Goal: Task Accomplishment & Management: Complete application form

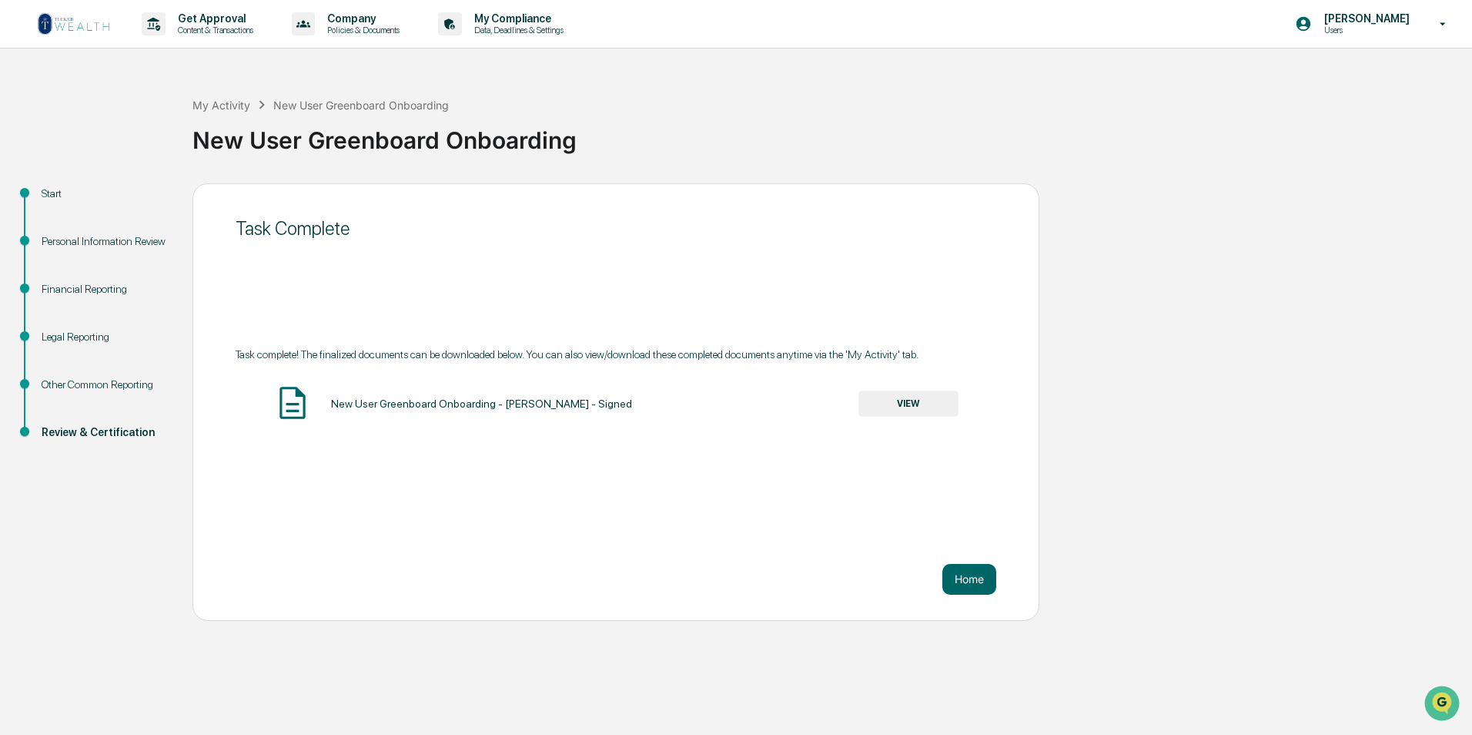
click at [74, 25] on img at bounding box center [74, 24] width 74 height 25
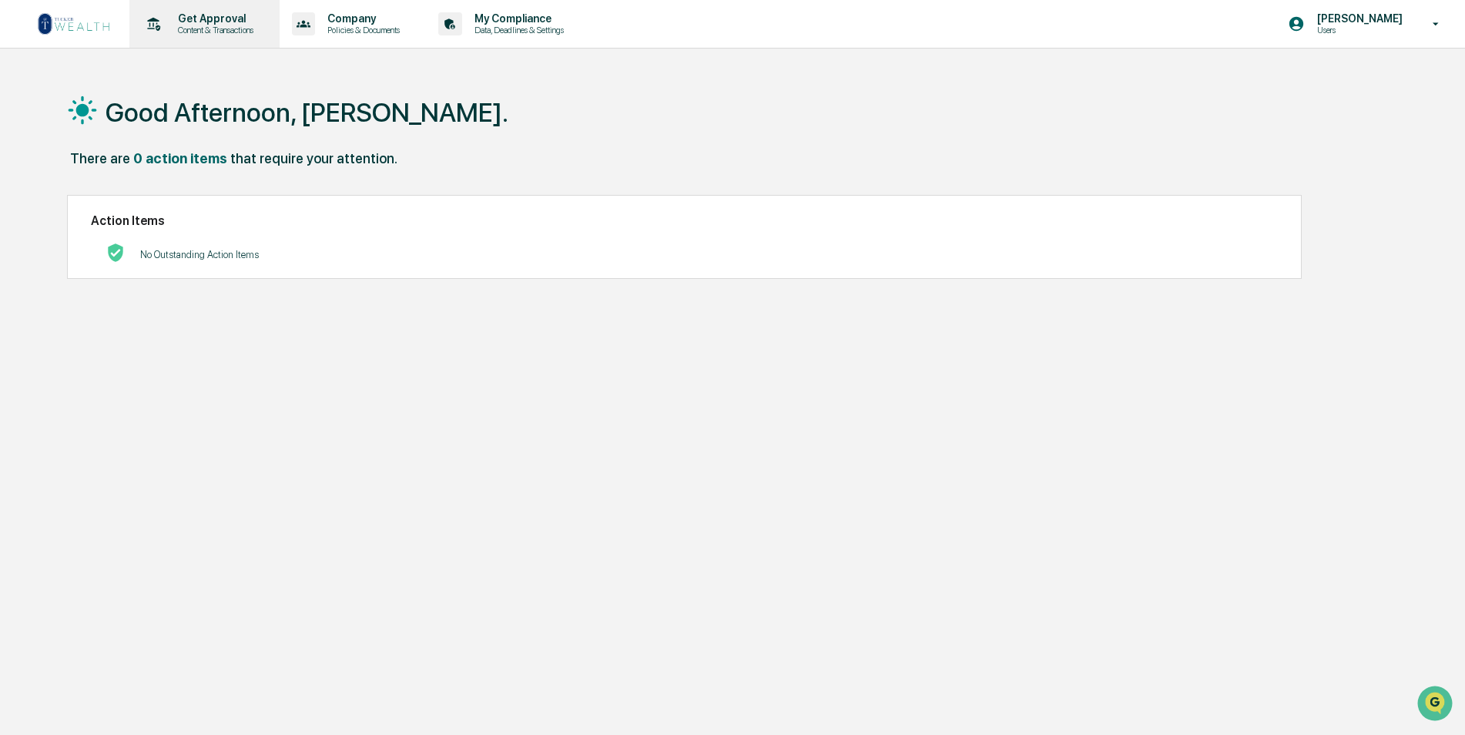
click at [162, 24] on icon at bounding box center [154, 24] width 24 height 24
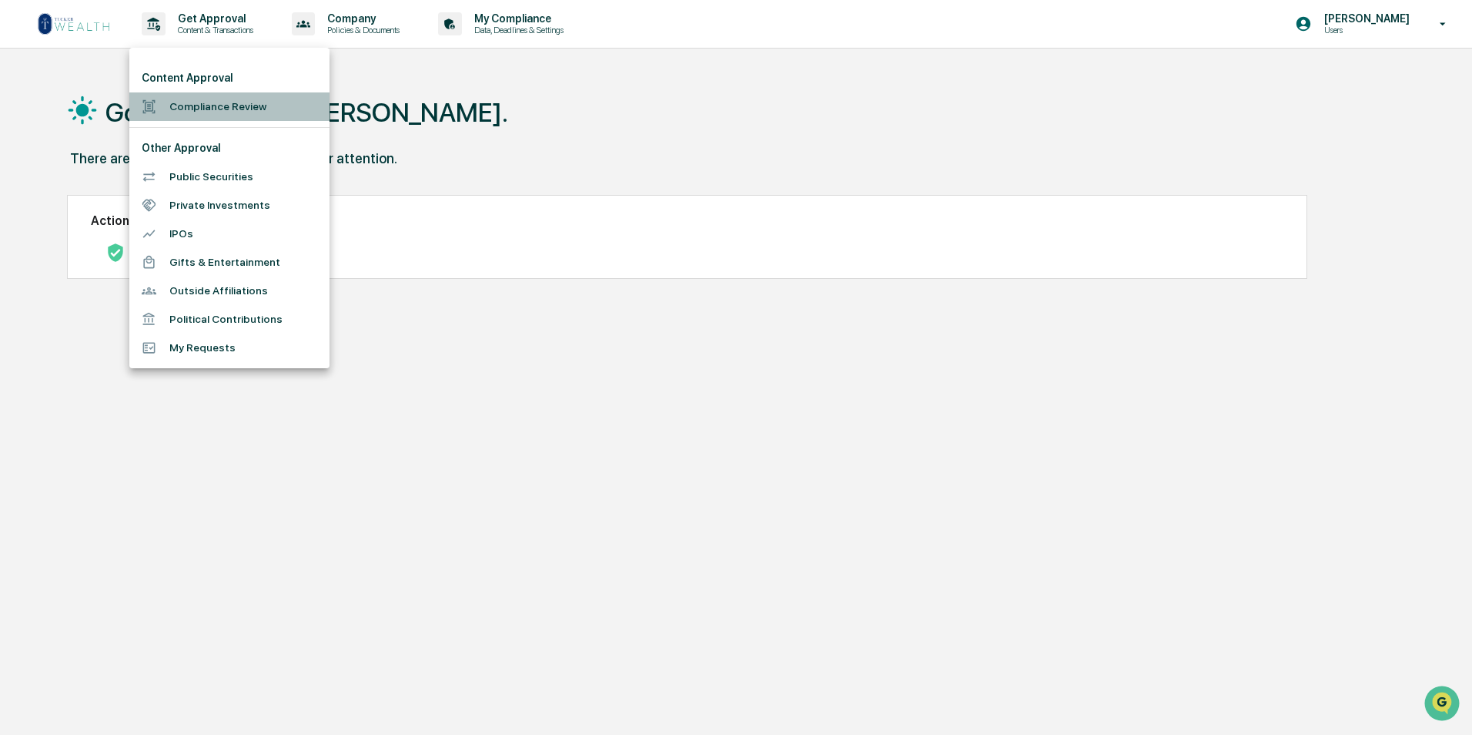
click at [233, 108] on li "Compliance Review" at bounding box center [229, 106] width 200 height 28
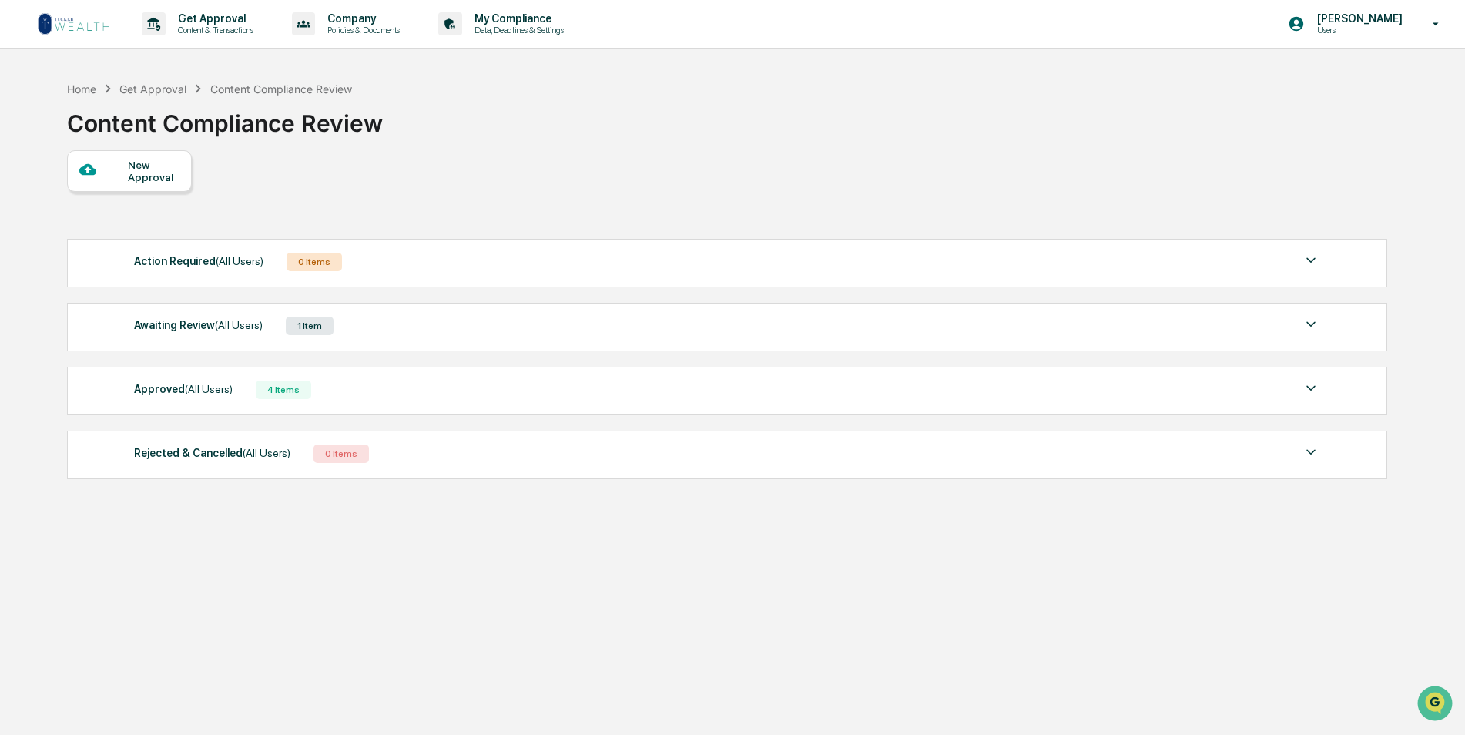
click at [180, 176] on div "New Approval" at bounding box center [129, 171] width 125 height 42
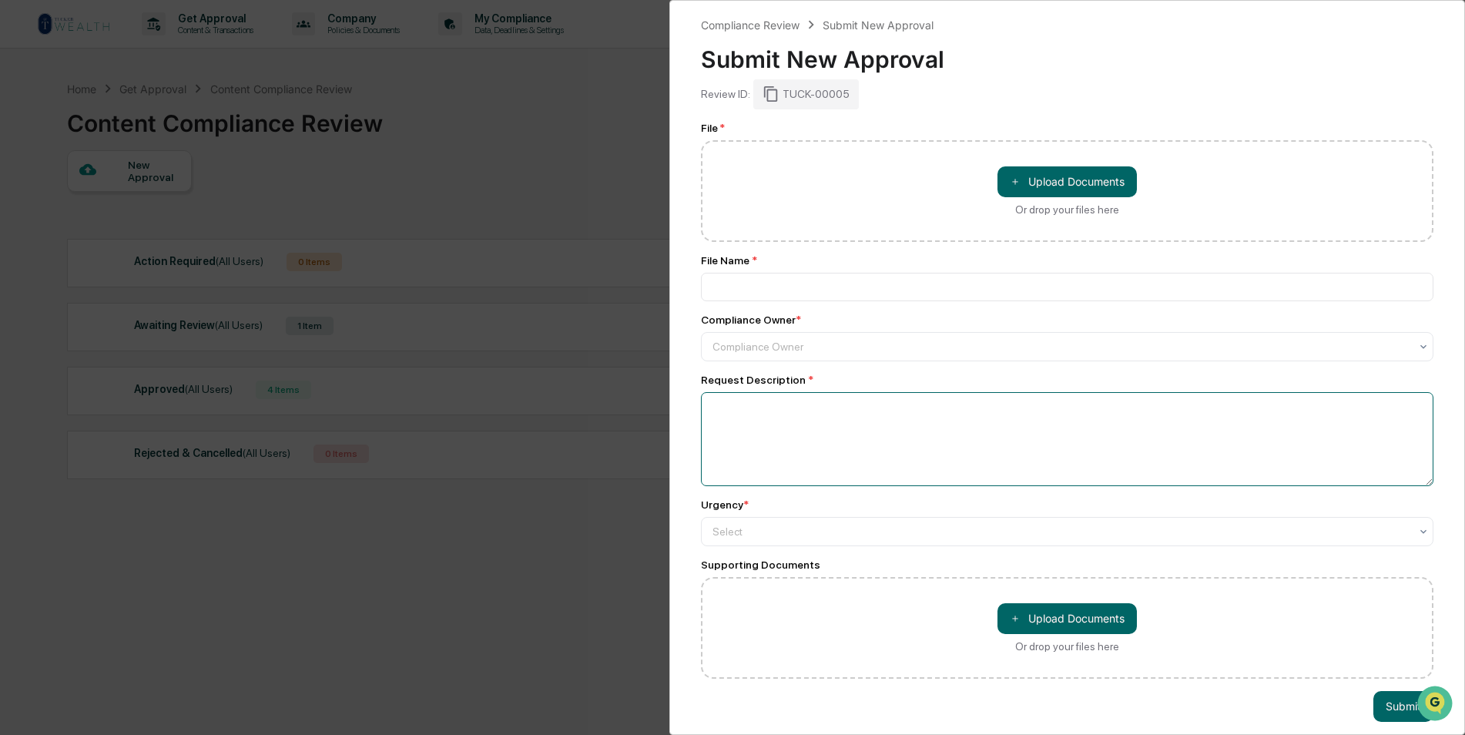
click at [999, 413] on textarea at bounding box center [1067, 439] width 732 height 94
click at [1055, 211] on div "Or drop your files here" at bounding box center [1067, 209] width 104 height 12
click at [0, 0] on input "＋ Upload Documents Or drop your files here" at bounding box center [0, 0] width 0 height 0
drag, startPoint x: 1017, startPoint y: 283, endPoint x: 566, endPoint y: 282, distance: 451.3
click at [530, 166] on div "Compliance Review Submit New Approval Submit New Approval Review ID: TUCK-00005…" at bounding box center [732, 367] width 1465 height 735
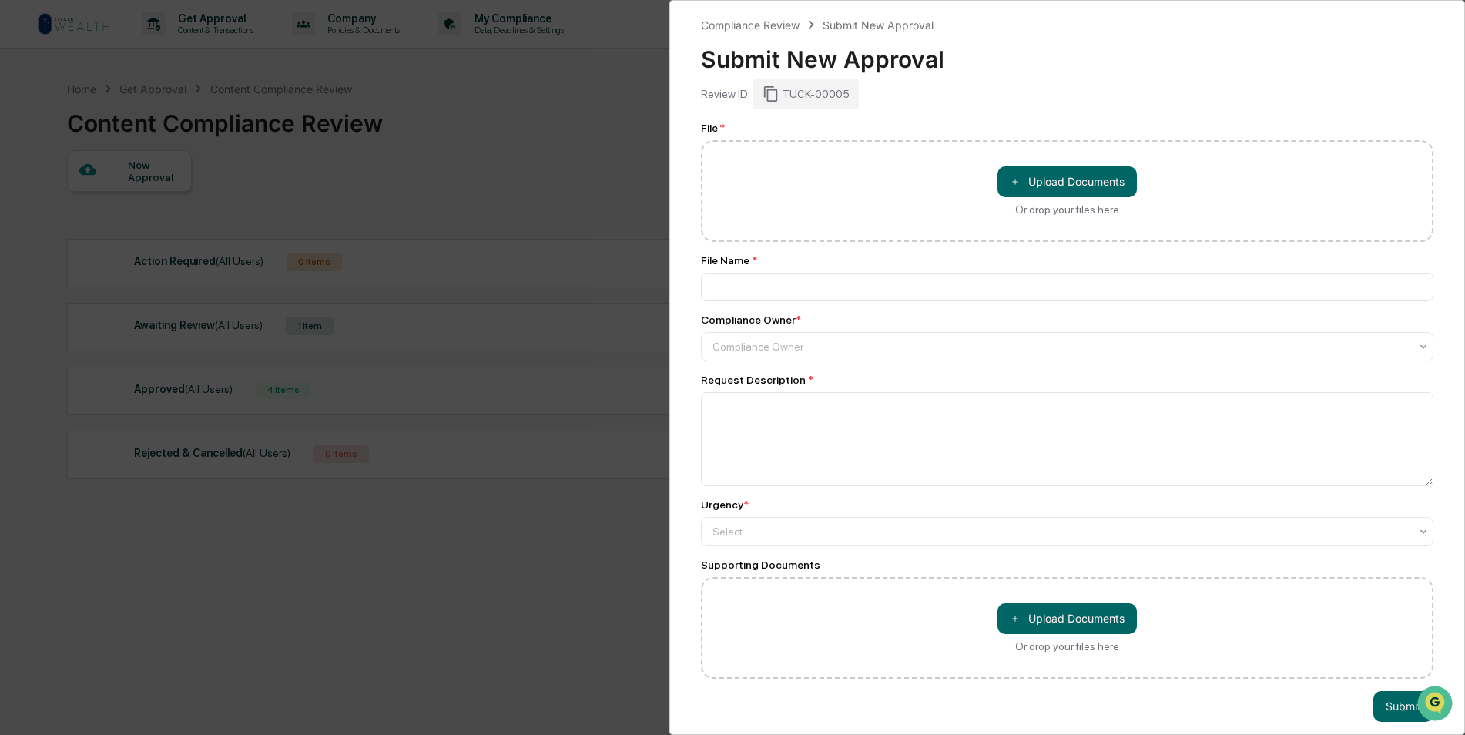
click at [567, 156] on div "Compliance Review Submit New Approval Submit New Approval Review ID: TUCK-00005…" at bounding box center [732, 367] width 1465 height 735
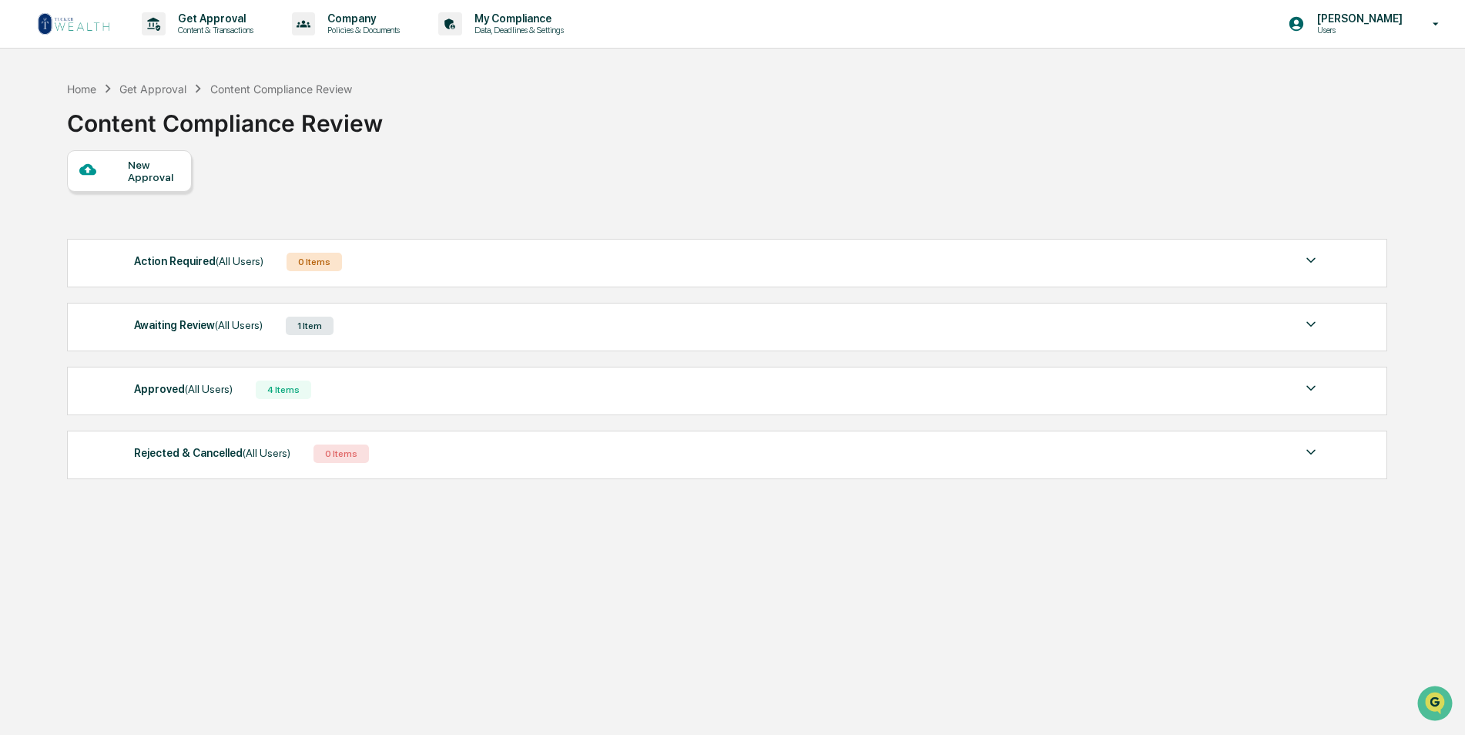
click at [390, 312] on div "Awaiting Review (All Users) 1 Item File Name Review Id Created Date Requested B…" at bounding box center [727, 327] width 1320 height 49
click at [376, 331] on div "Awaiting Review (All Users) 1 Item" at bounding box center [727, 326] width 1187 height 22
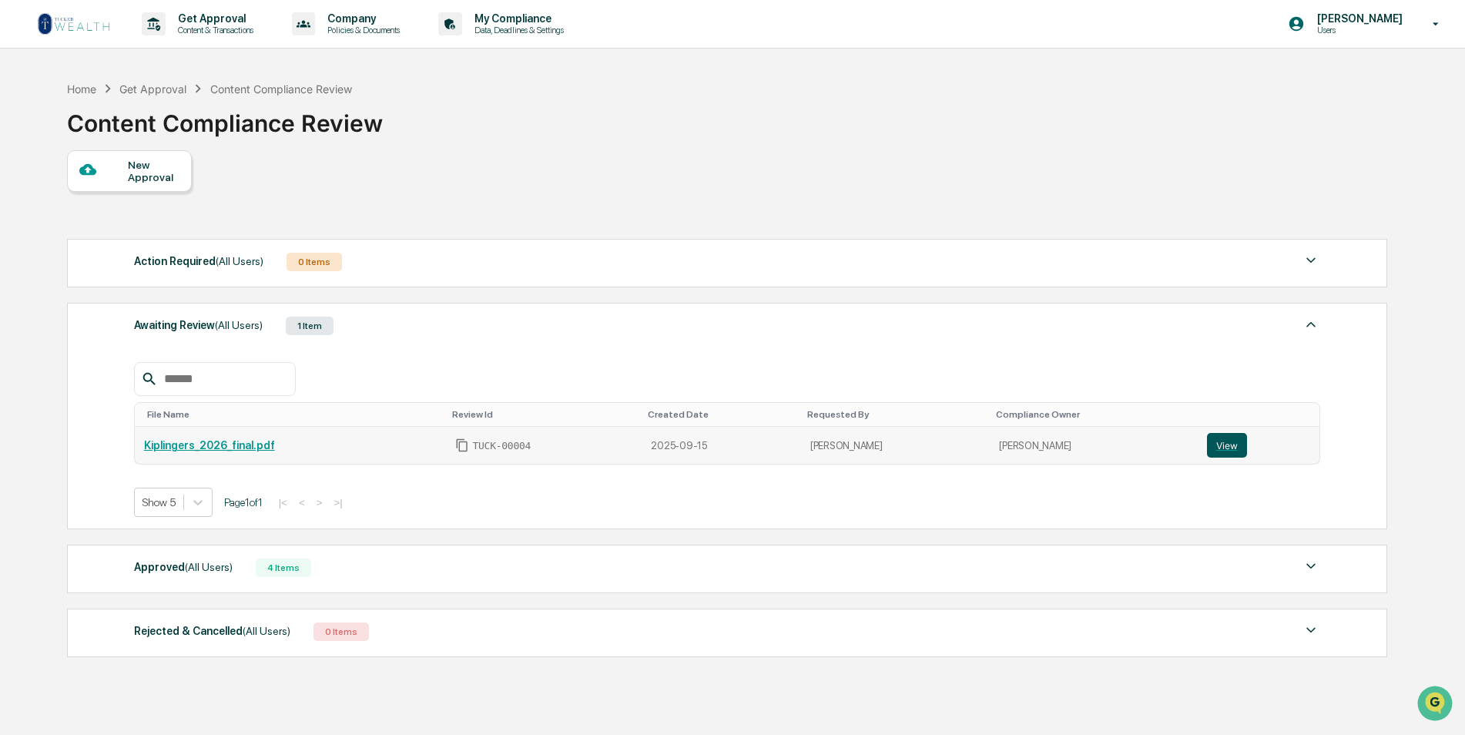
click at [1216, 448] on button "View" at bounding box center [1227, 445] width 40 height 25
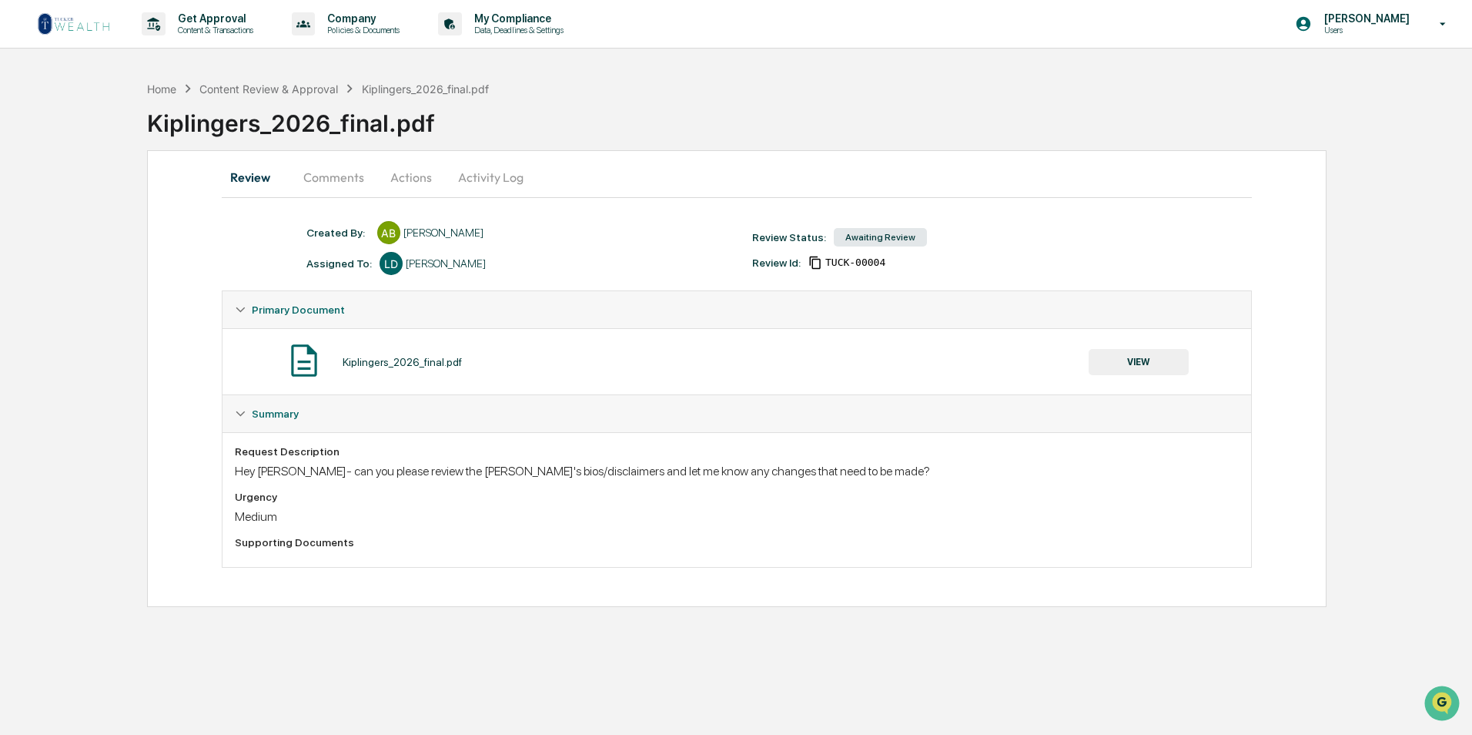
click at [400, 171] on button "Actions" at bounding box center [411, 177] width 69 height 37
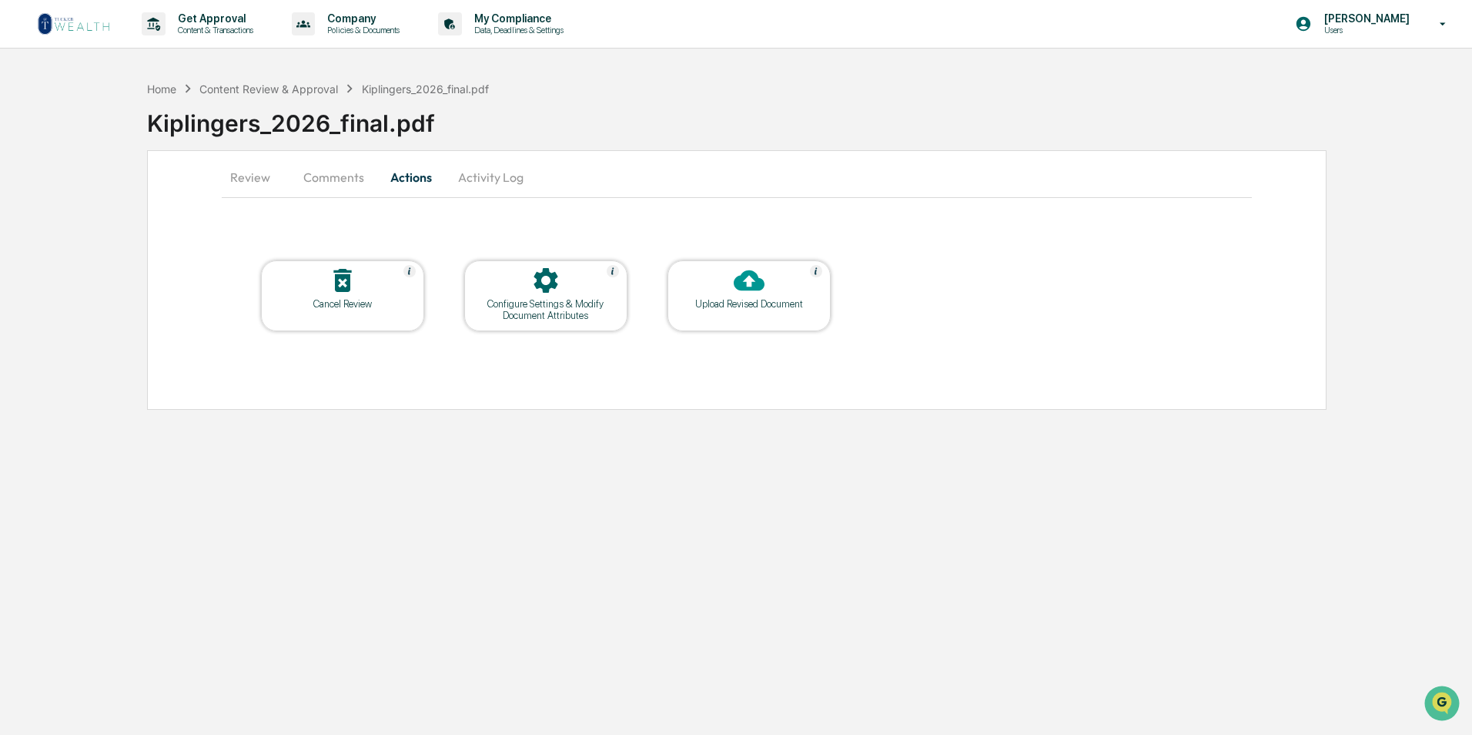
click at [500, 182] on button "Activity Log" at bounding box center [491, 177] width 90 height 37
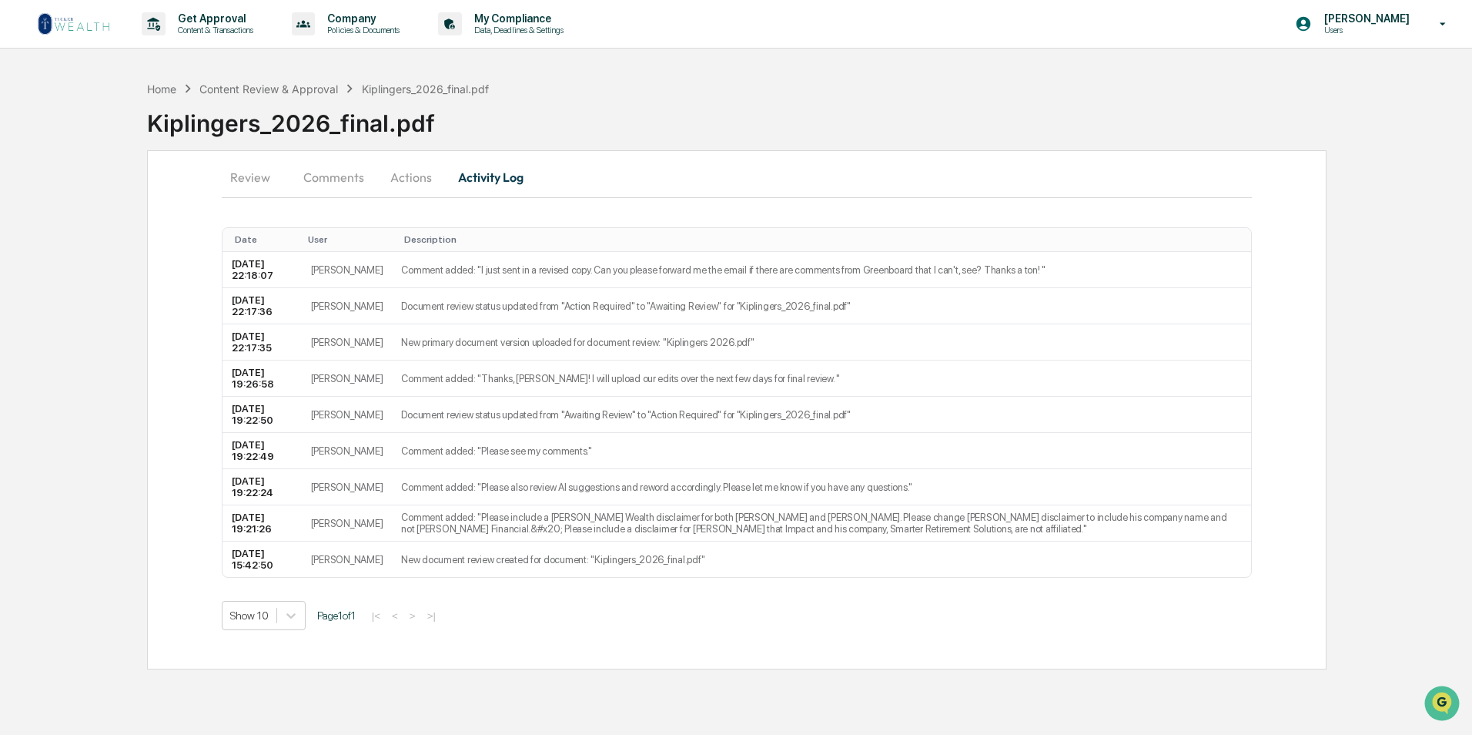
click at [337, 175] on button "Comments" at bounding box center [333, 177] width 85 height 37
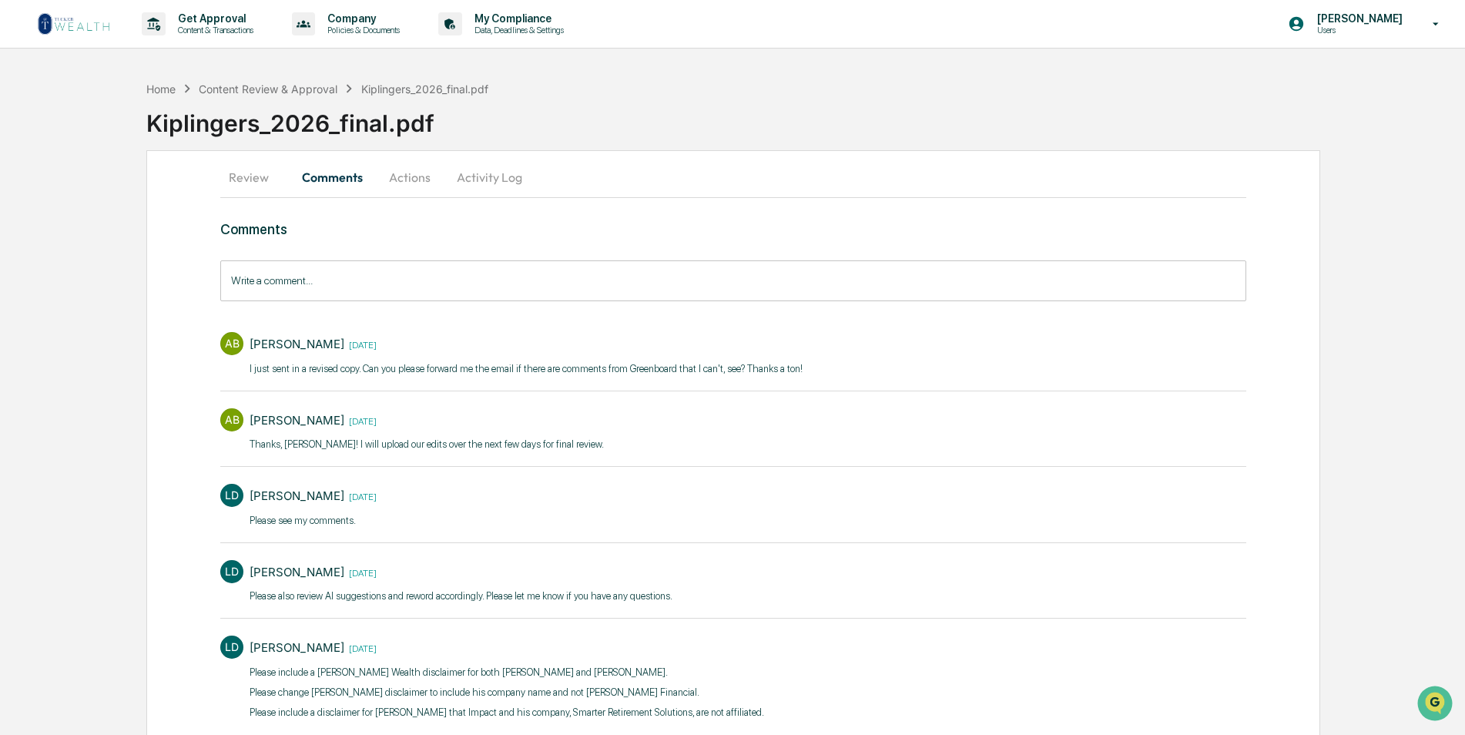
click at [232, 180] on button "Review" at bounding box center [254, 177] width 69 height 37
